Goal: Transaction & Acquisition: Purchase product/service

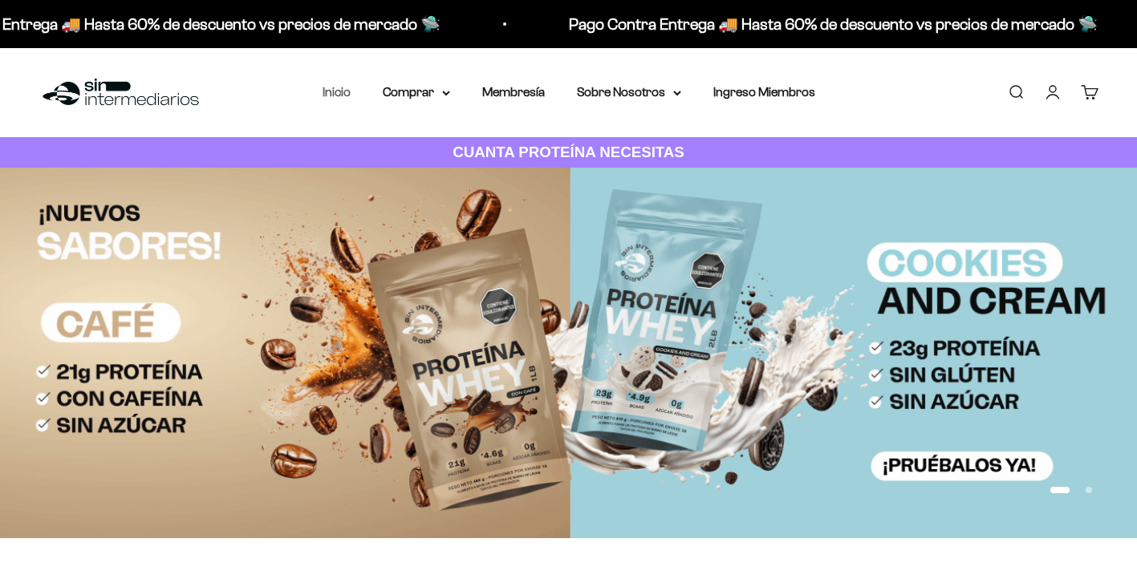
click at [346, 86] on link "Inicio" at bounding box center [337, 92] width 28 height 14
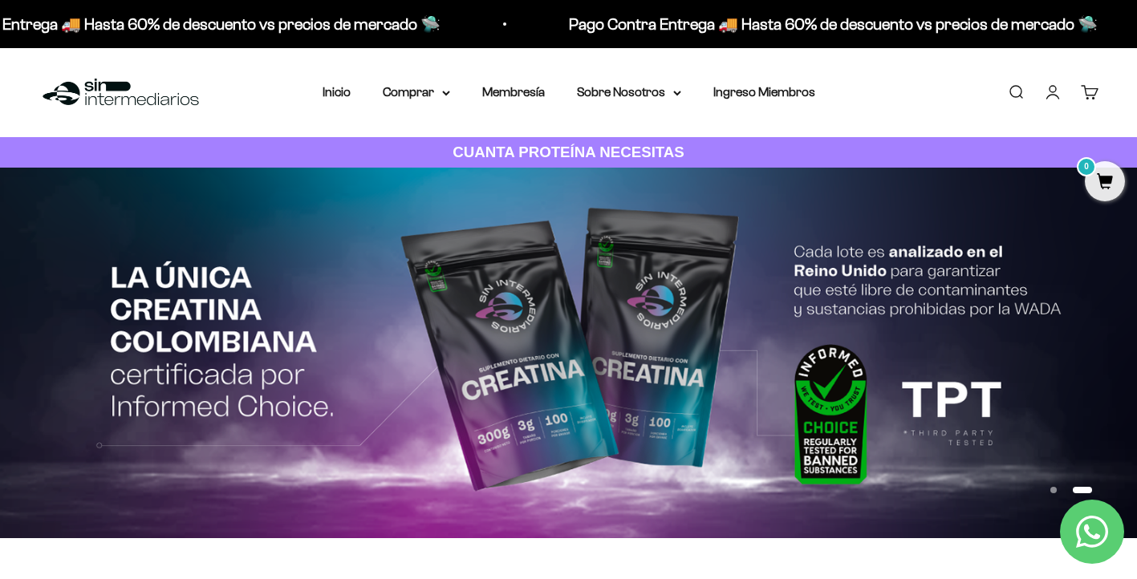
click at [1048, 94] on link "Iniciar sesión" at bounding box center [1053, 92] width 18 height 18
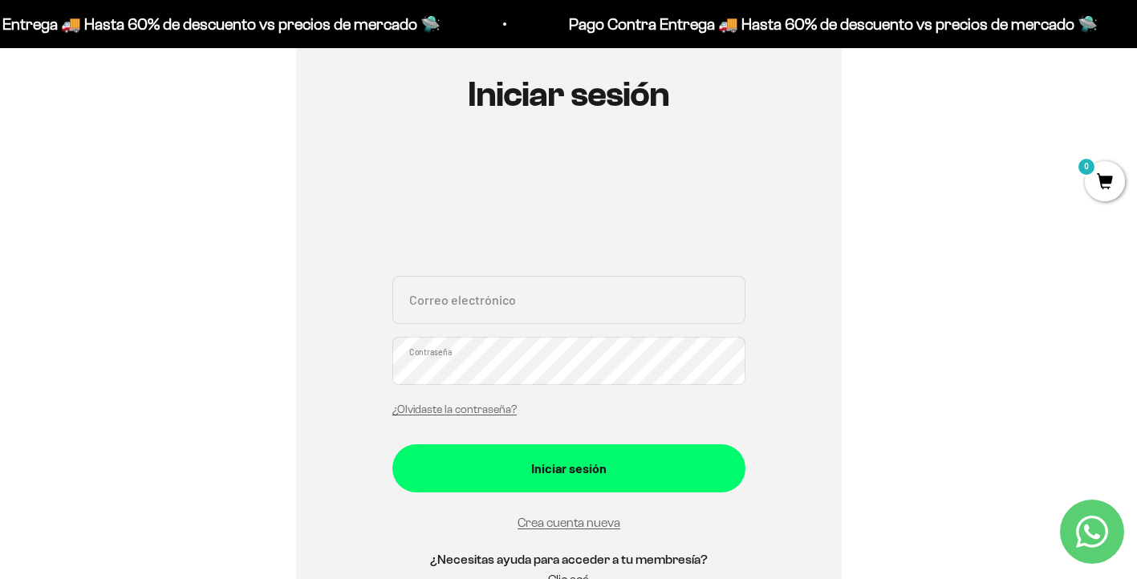
scroll to position [171, 0]
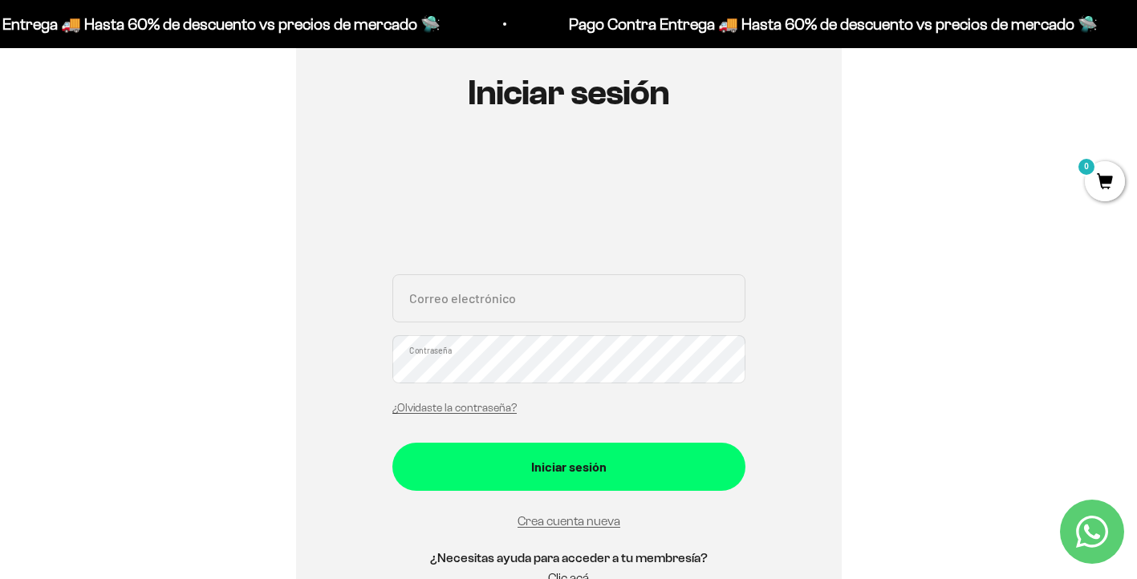
click at [606, 306] on input "Correo electrónico" at bounding box center [568, 298] width 353 height 48
type input "jomanupuca@gmail.com"
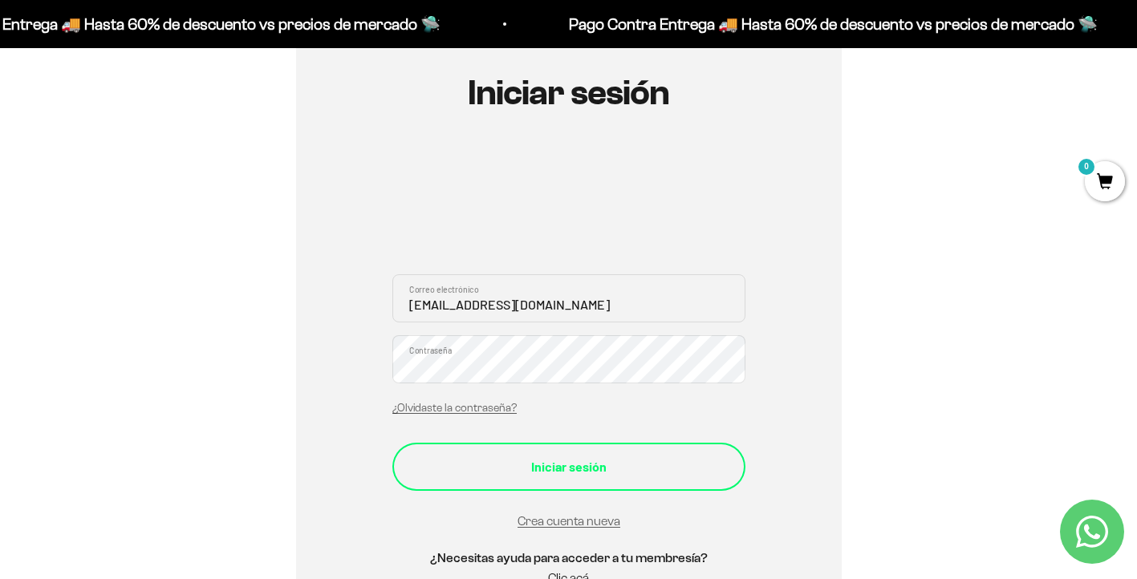
click at [680, 449] on button "Iniciar sesión" at bounding box center [568, 467] width 353 height 48
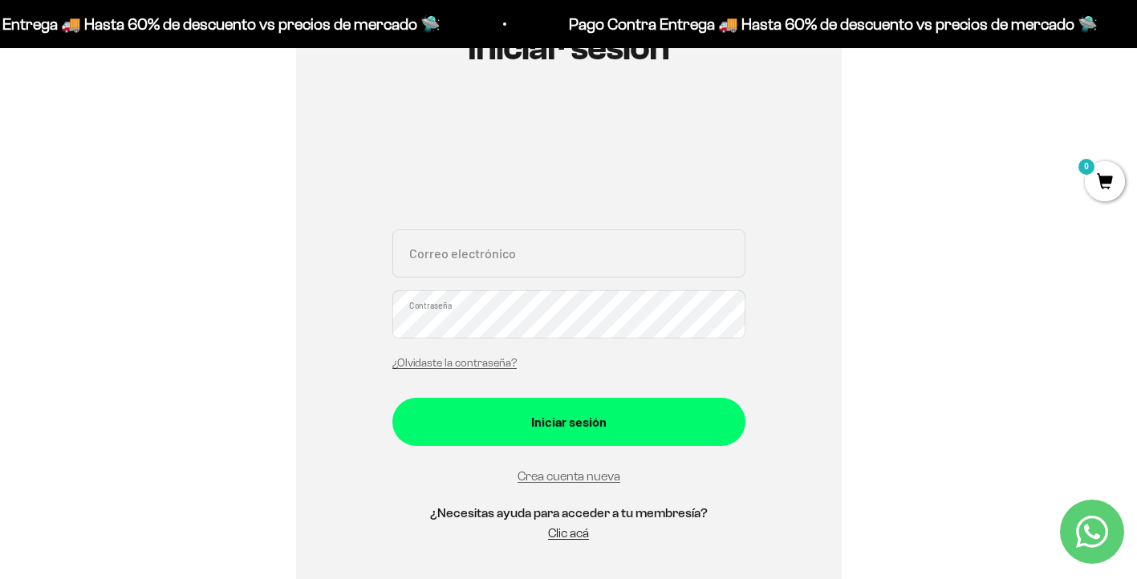
scroll to position [201, 0]
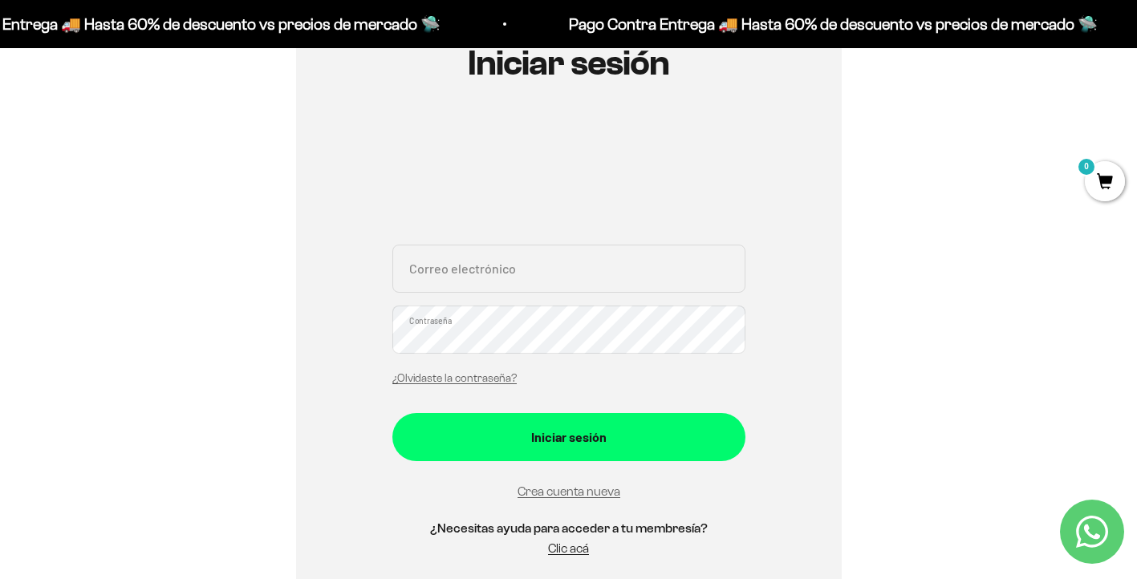
click at [545, 286] on input "Correo electrónico" at bounding box center [568, 269] width 353 height 48
type input "jomanupuca@gmail.com"
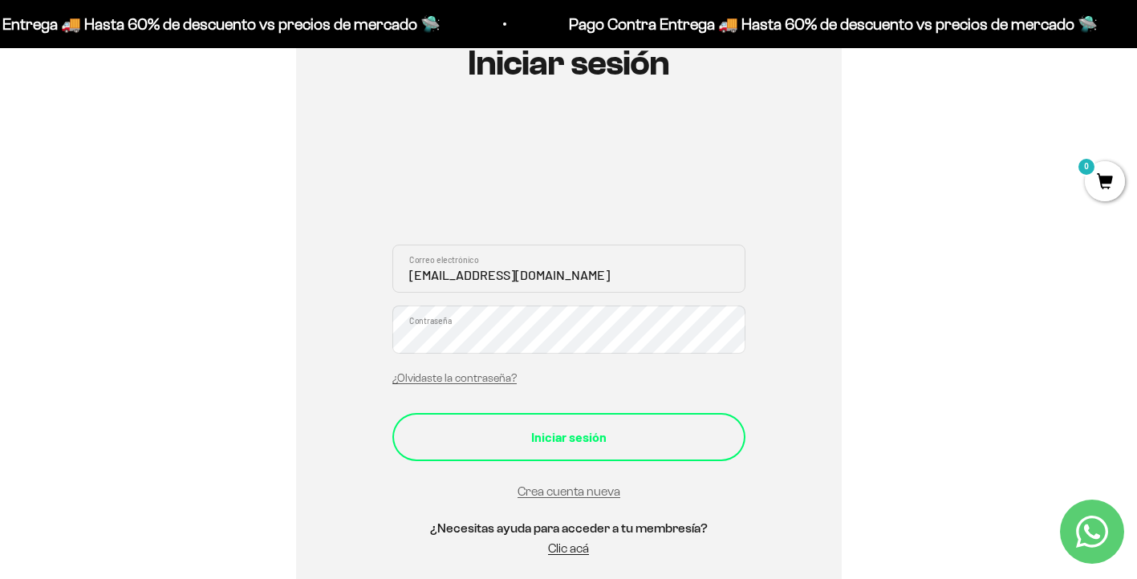
click at [638, 427] on div "Iniciar sesión" at bounding box center [568, 437] width 289 height 21
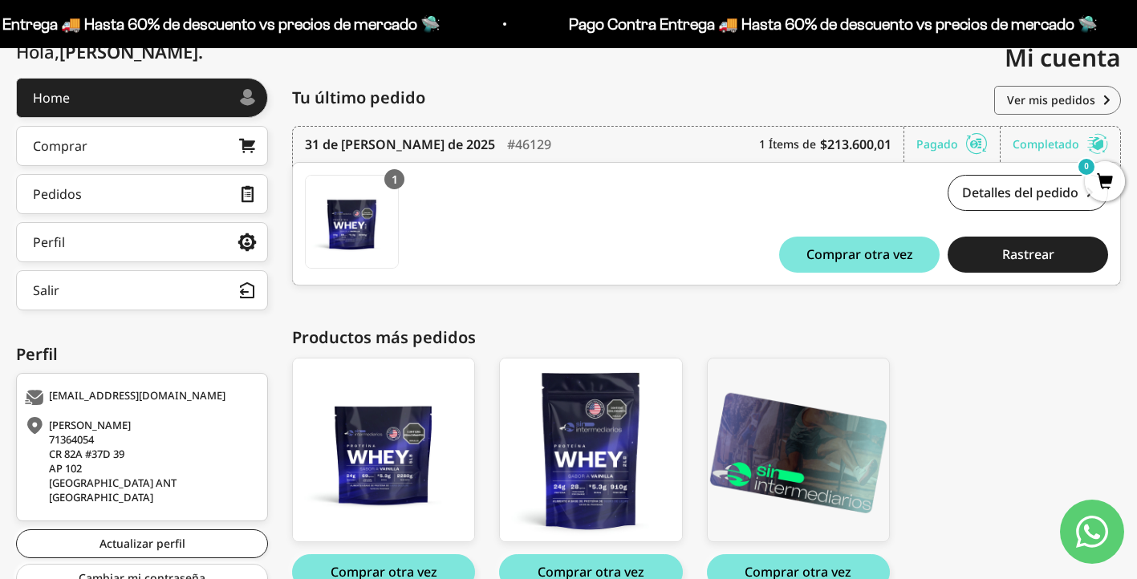
scroll to position [203, 0]
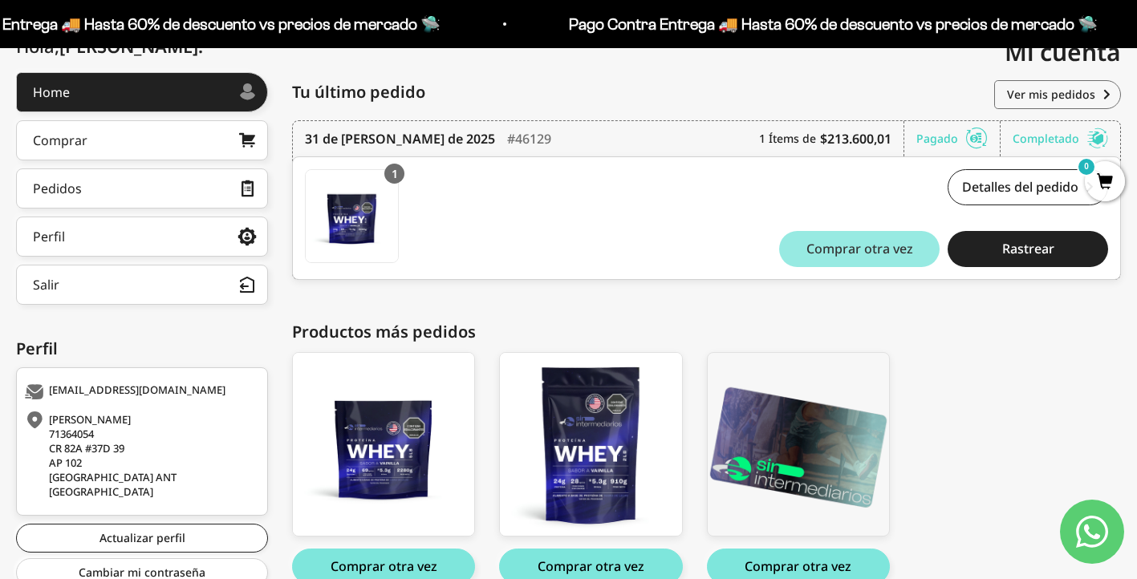
click at [864, 250] on span "Comprar otra vez" at bounding box center [859, 248] width 107 height 13
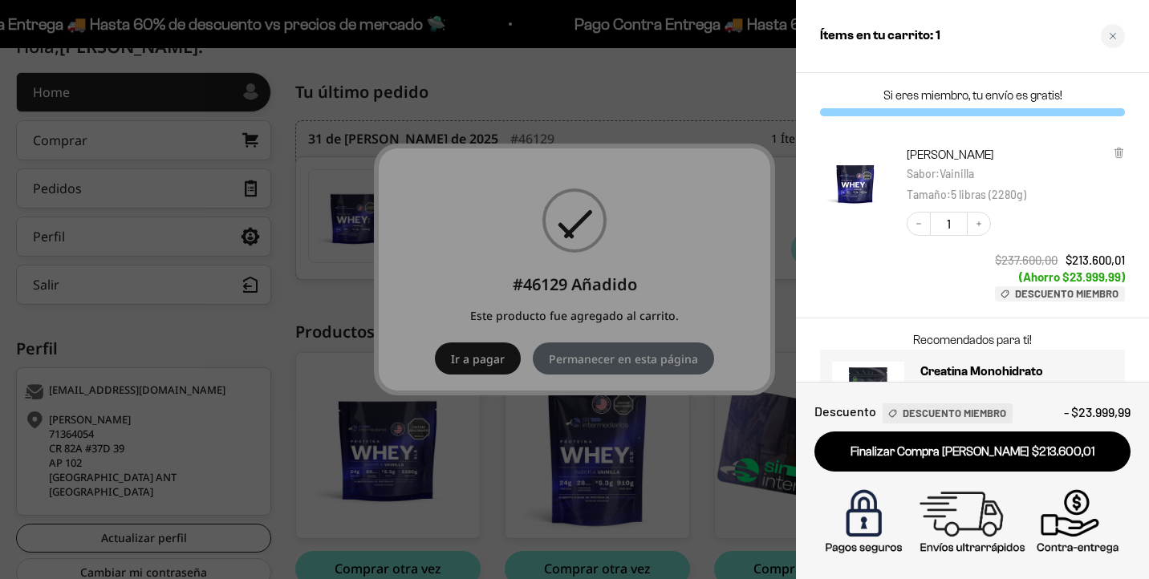
click at [546, 91] on div at bounding box center [574, 289] width 1149 height 579
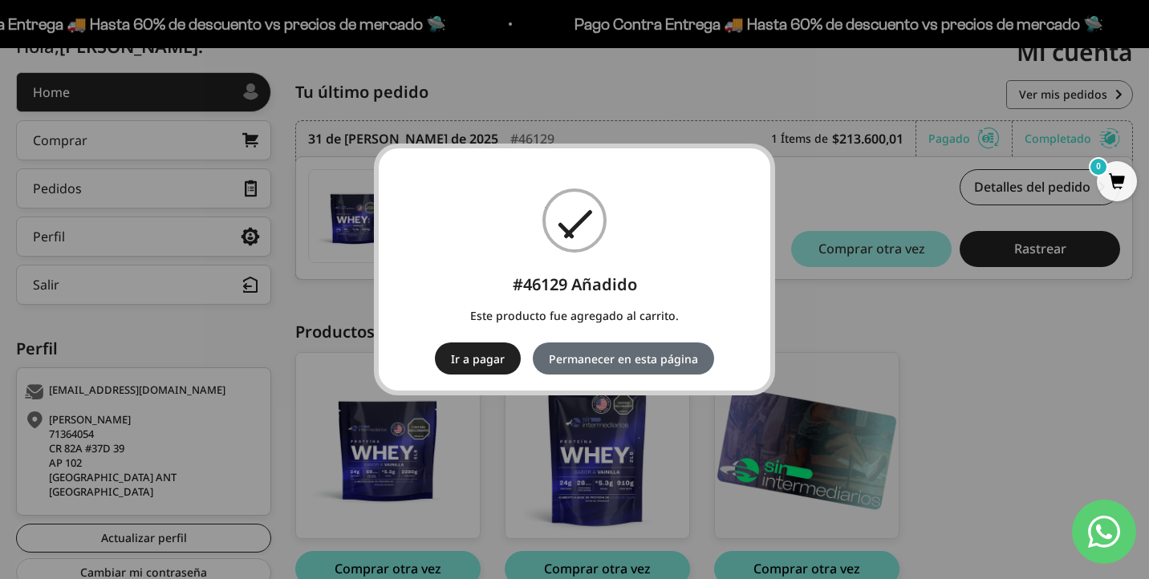
click at [634, 355] on button "Permanecer en esta página" at bounding box center [623, 359] width 181 height 32
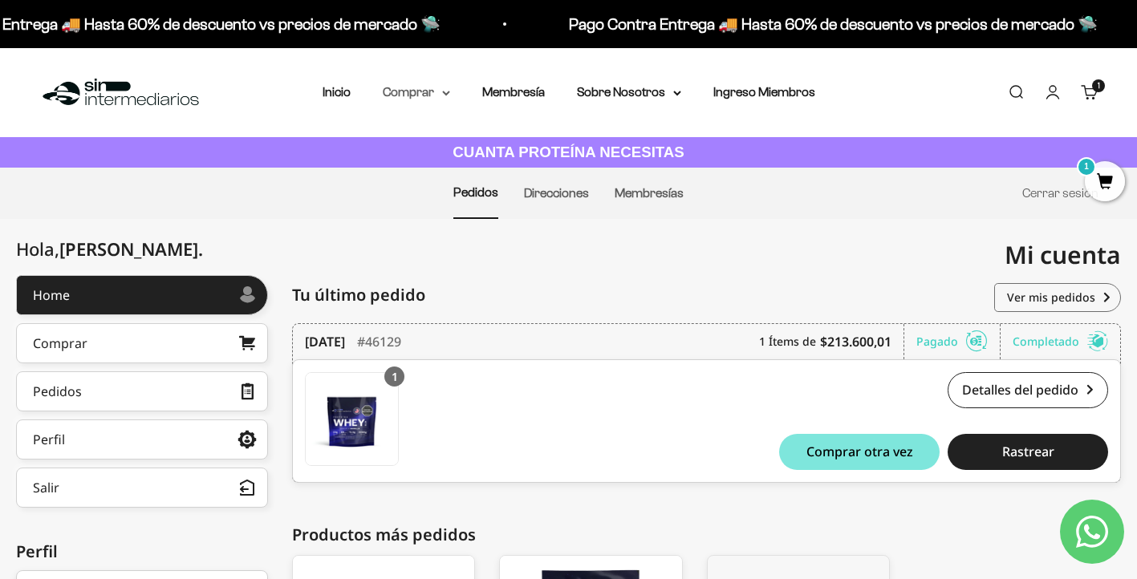
click at [440, 90] on summary "Comprar" at bounding box center [416, 92] width 67 height 21
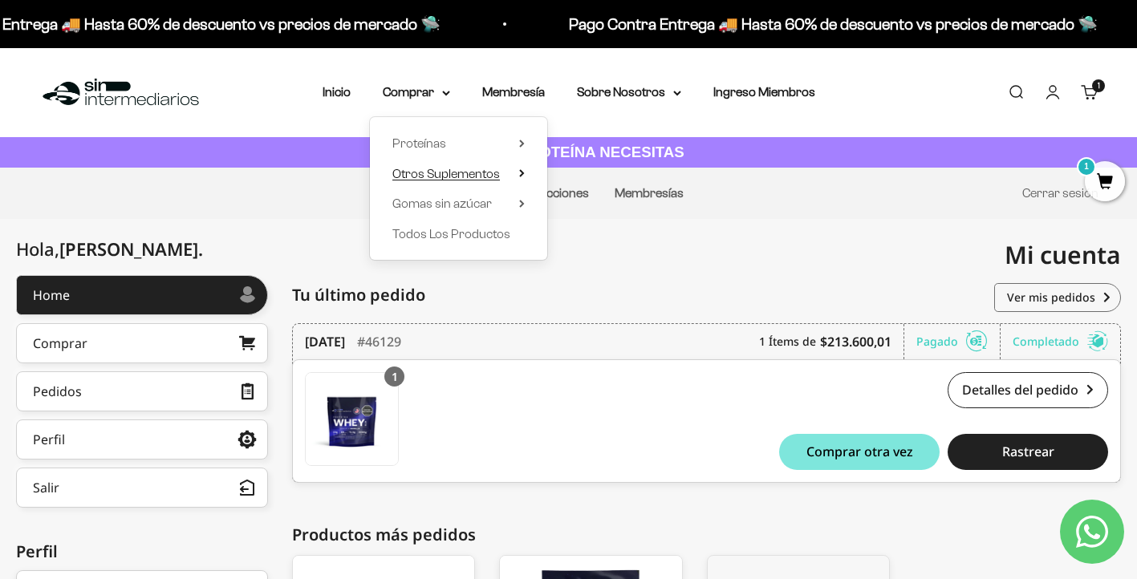
click at [497, 175] on span "Otros Suplementos" at bounding box center [446, 174] width 108 height 14
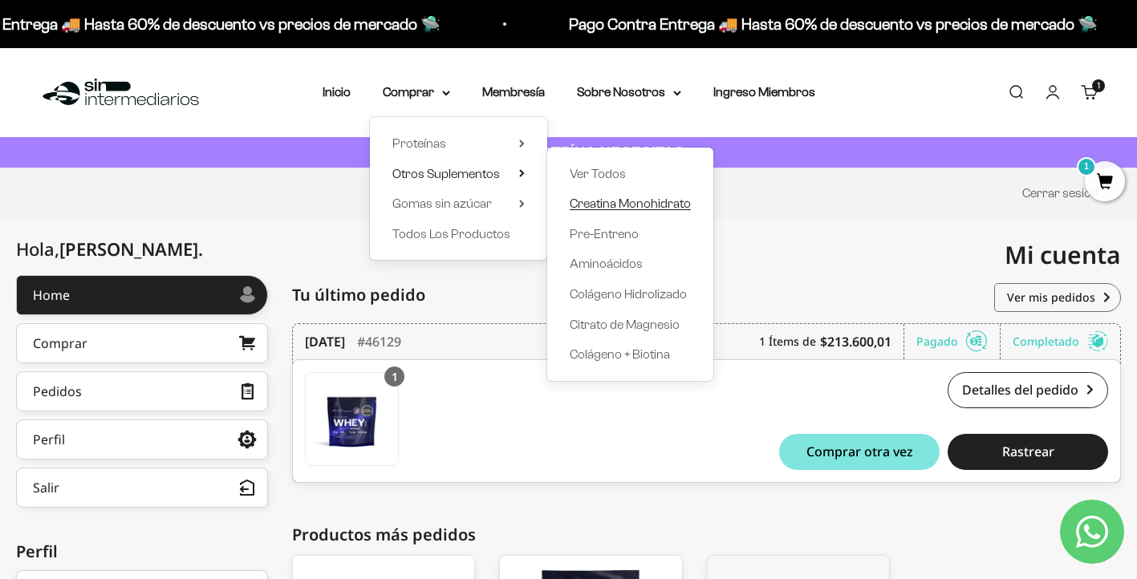
click at [666, 203] on span "Creatina Monohidrato" at bounding box center [630, 204] width 121 height 14
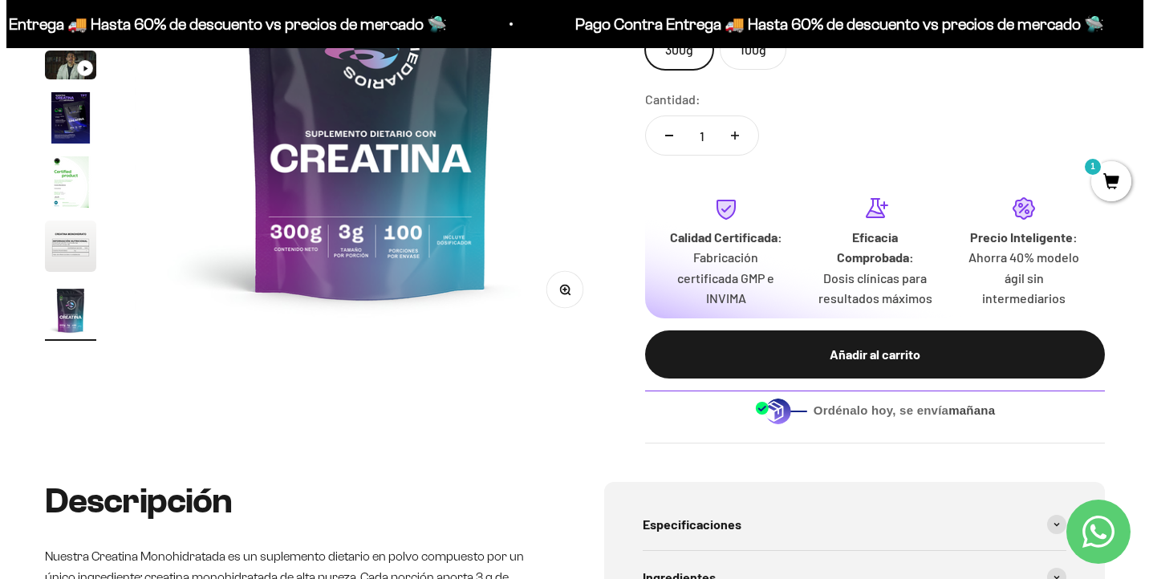
scroll to position [351, 0]
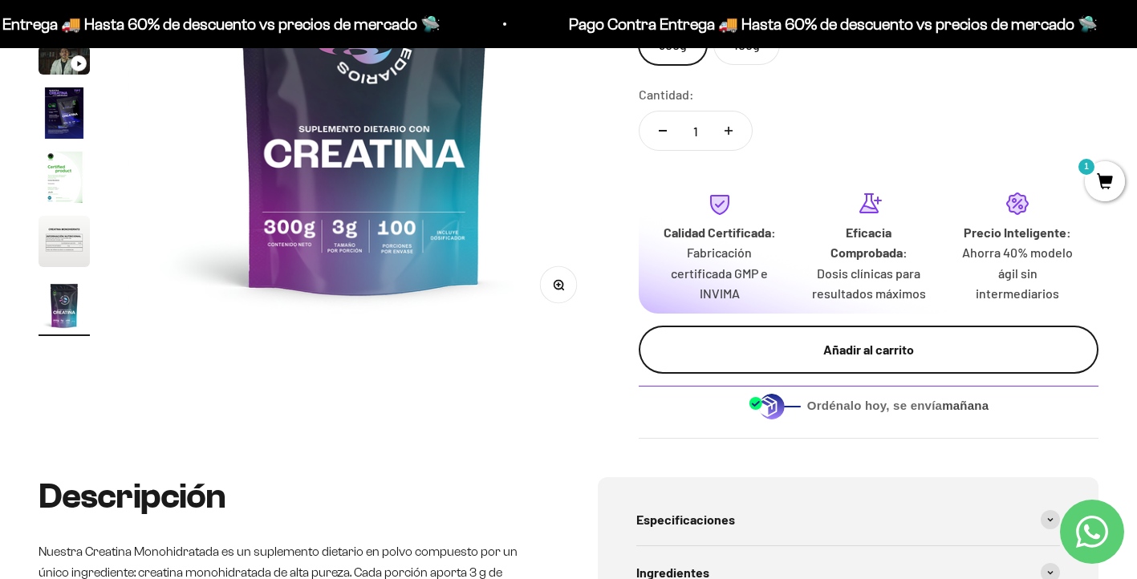
click at [931, 359] on div "Añadir al carrito" at bounding box center [869, 349] width 396 height 21
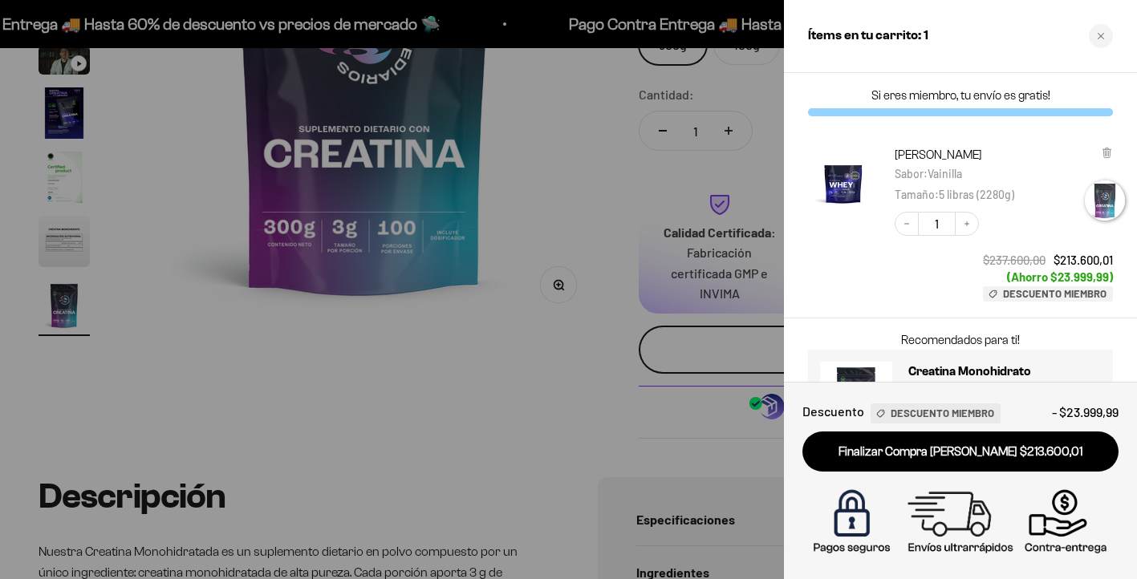
scroll to position [0, 3982]
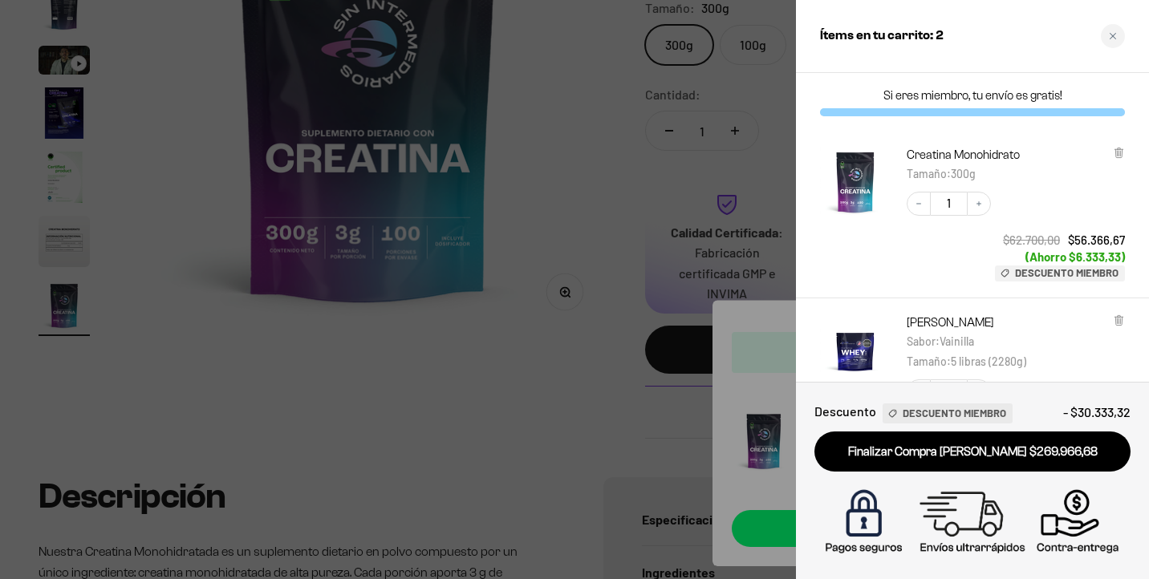
click at [544, 244] on div at bounding box center [574, 289] width 1149 height 579
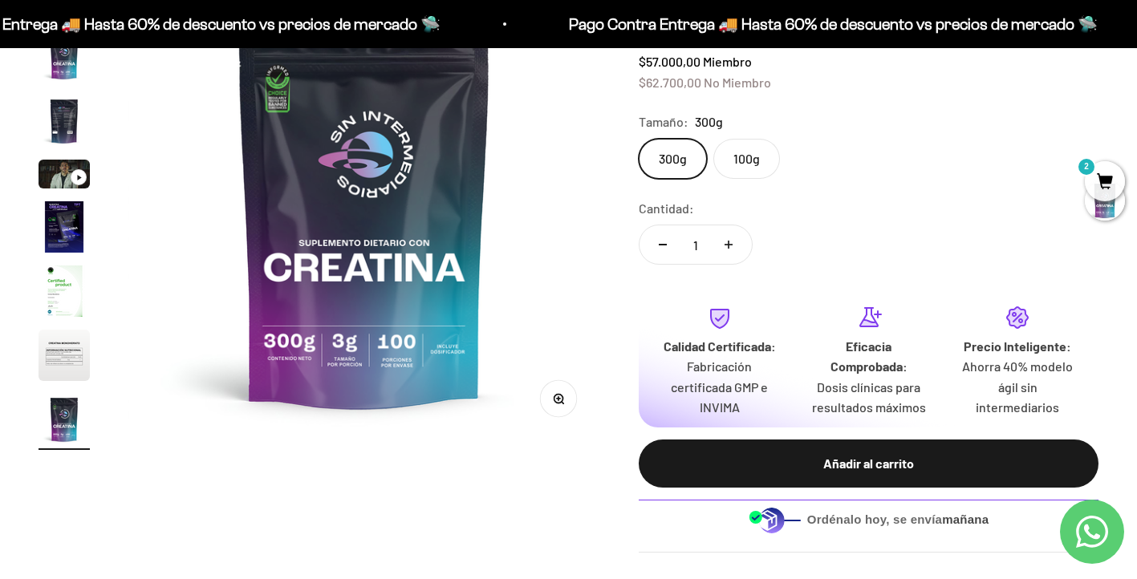
scroll to position [0, 0]
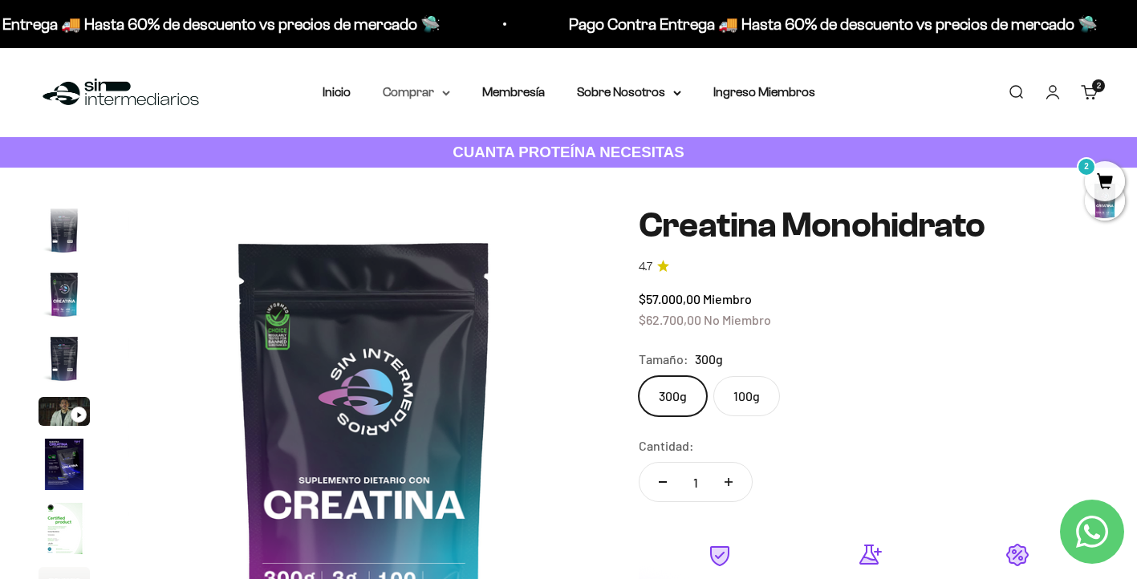
click at [424, 94] on summary "Comprar" at bounding box center [416, 92] width 67 height 21
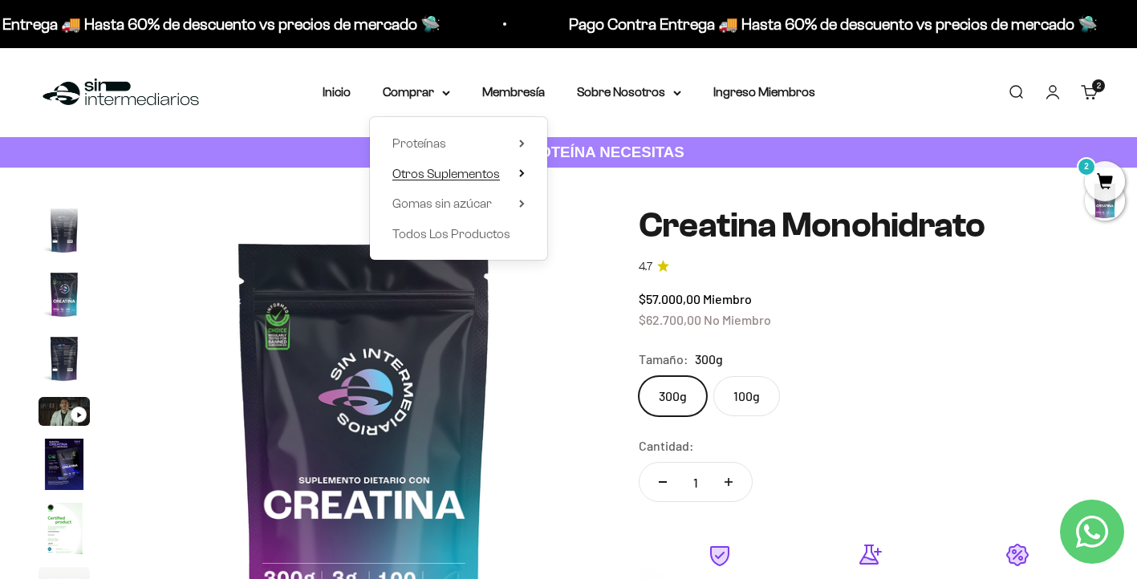
click at [506, 172] on summary "Otros Suplementos" at bounding box center [458, 174] width 132 height 21
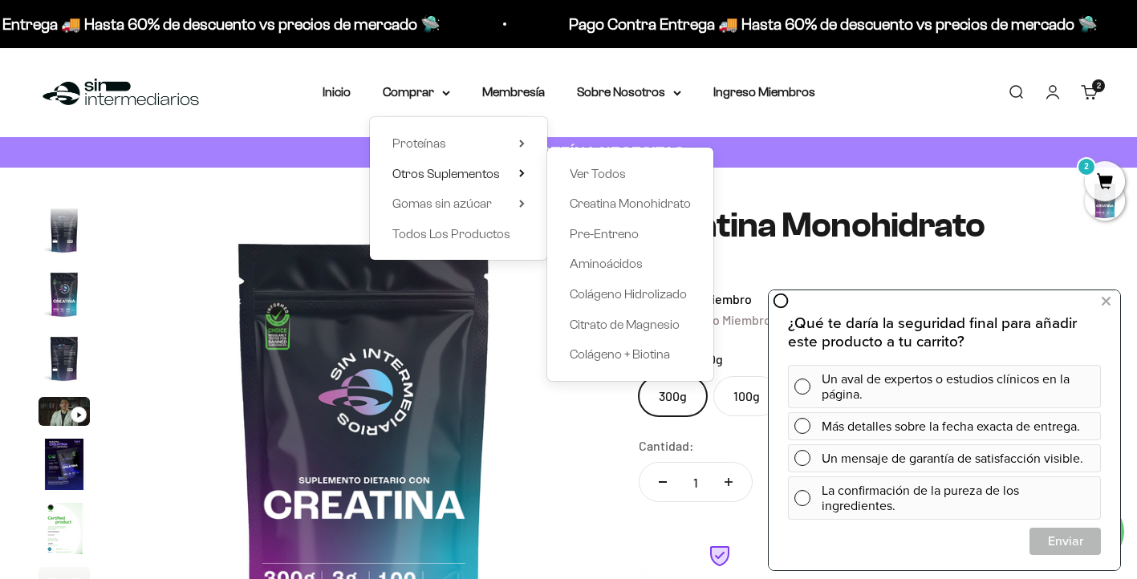
click at [153, 371] on img at bounding box center [364, 442] width 472 height 472
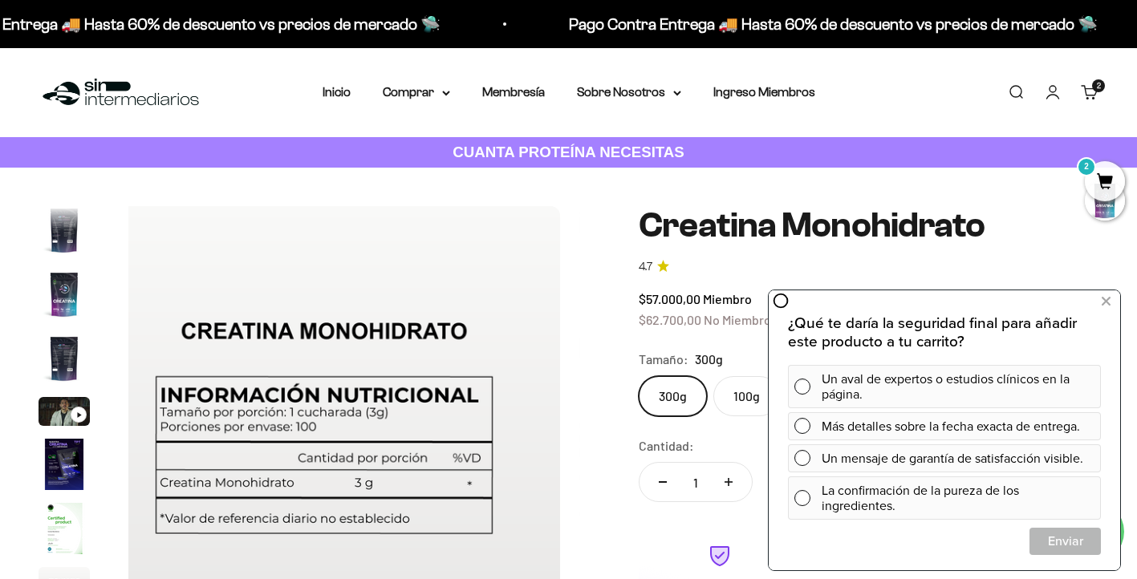
scroll to position [0, 3438]
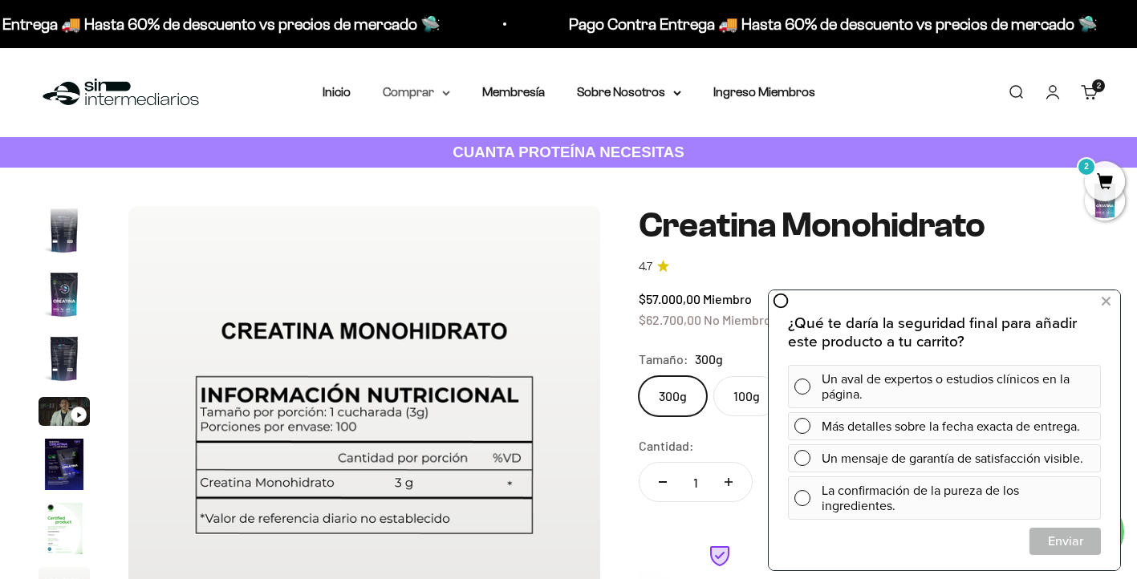
click at [411, 89] on summary "Comprar" at bounding box center [416, 92] width 67 height 21
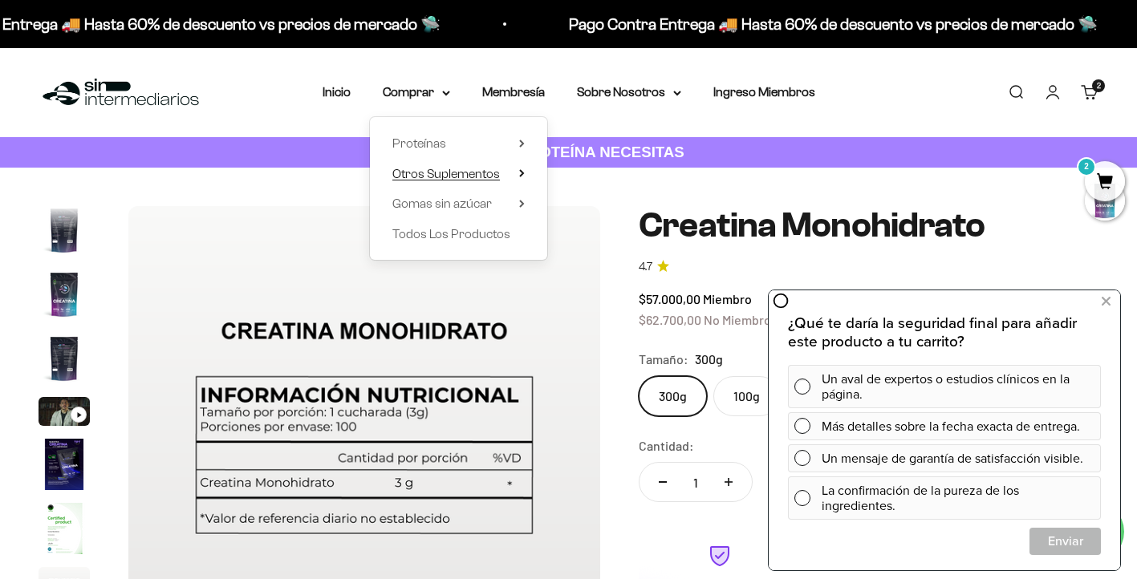
click at [447, 168] on span "Otros Suplementos" at bounding box center [446, 174] width 108 height 14
